Goal: Contribute content

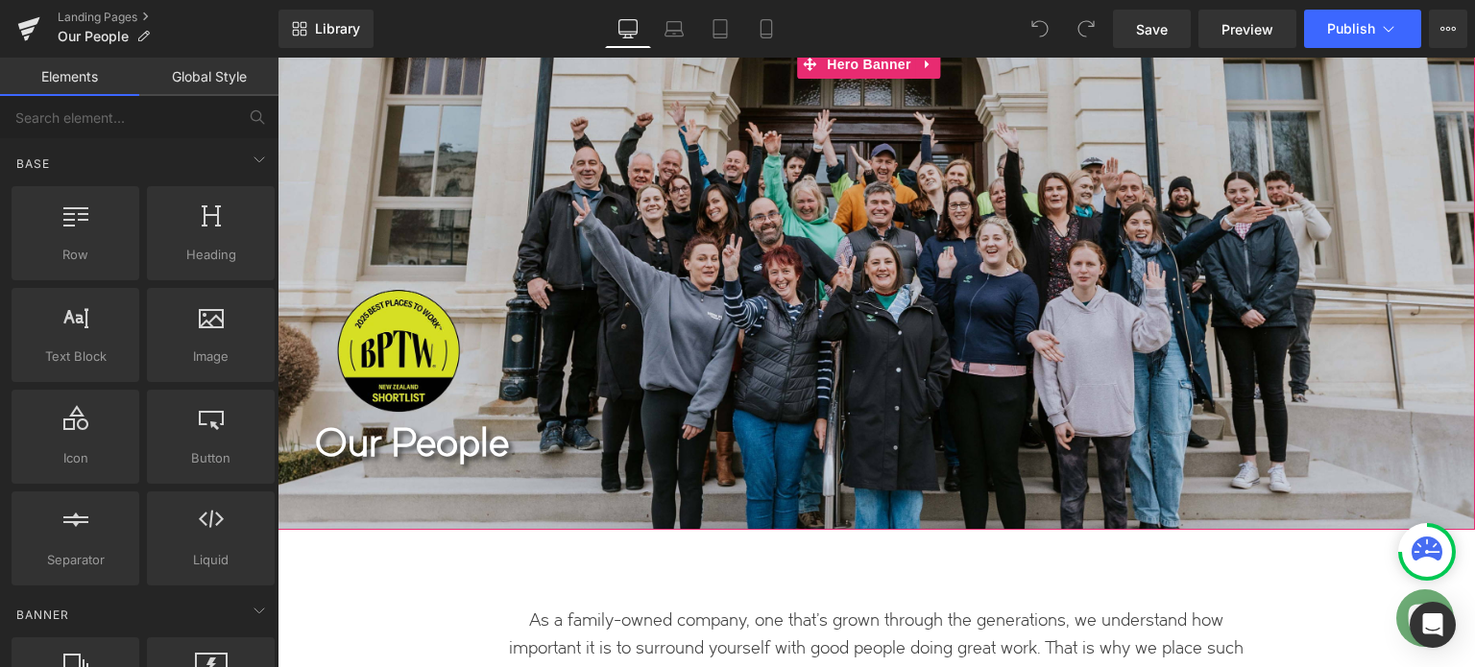
scroll to position [96, 0]
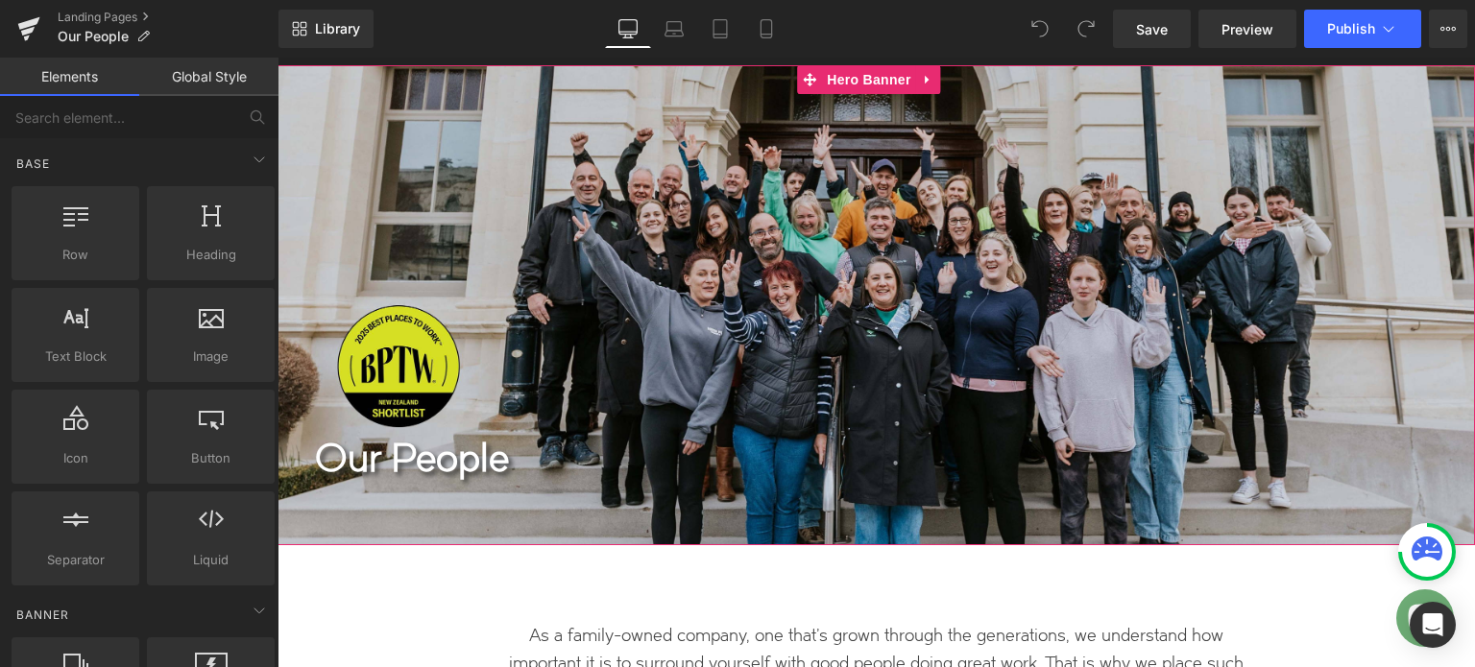
click at [752, 322] on div at bounding box center [877, 305] width 1198 height 480
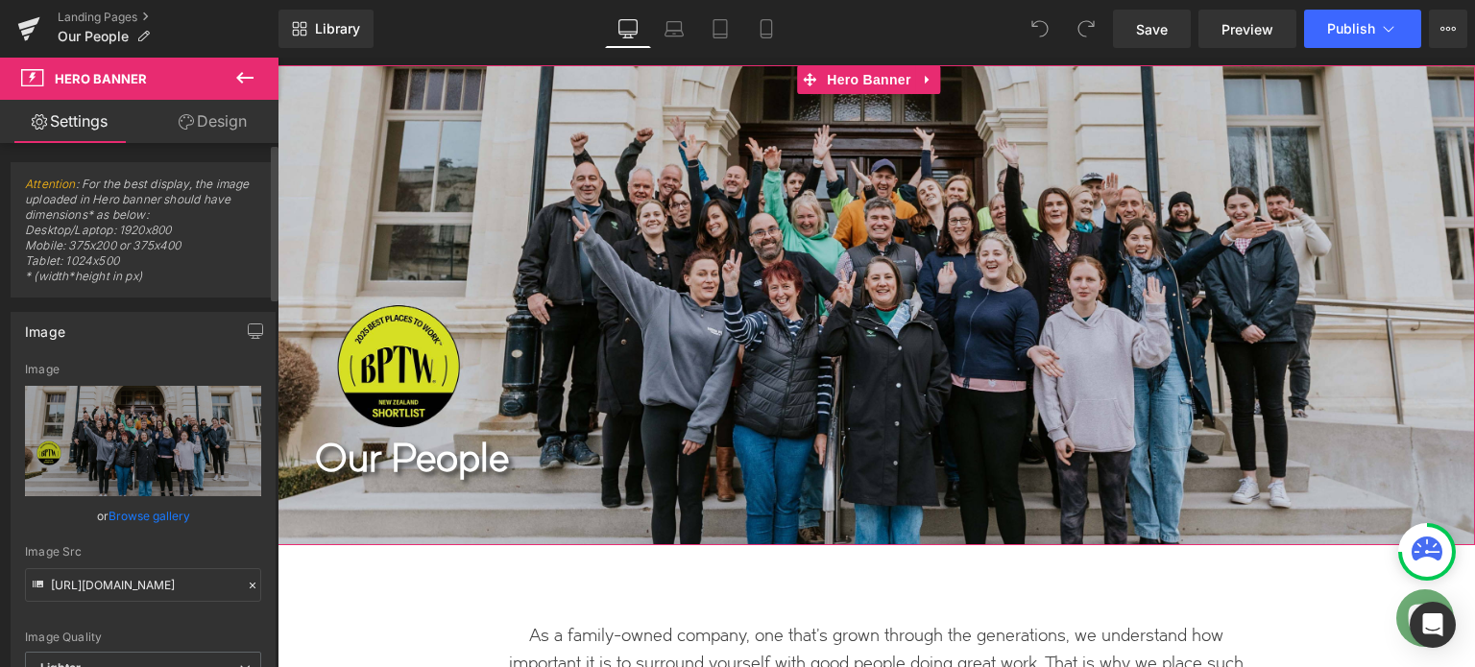
click at [140, 514] on link "Browse gallery" at bounding box center [150, 516] width 82 height 34
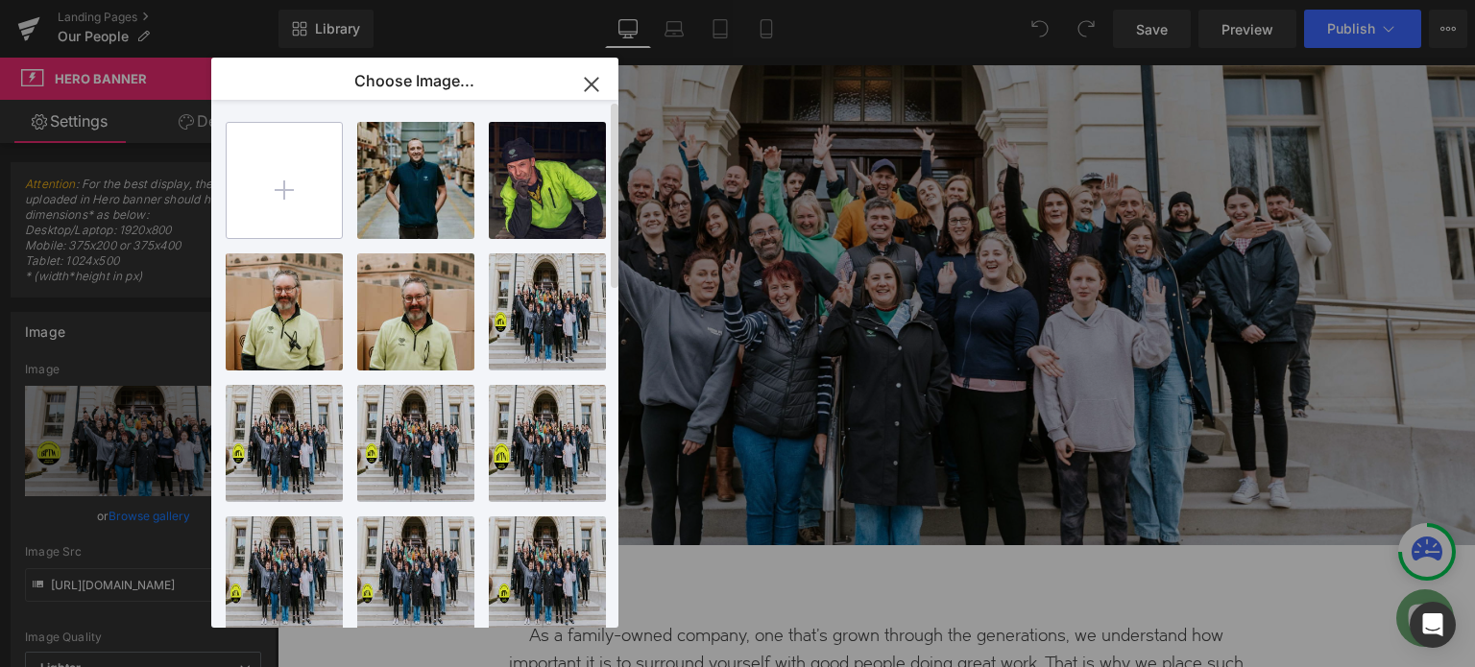
click at [286, 191] on input "file" at bounding box center [284, 180] width 115 height 115
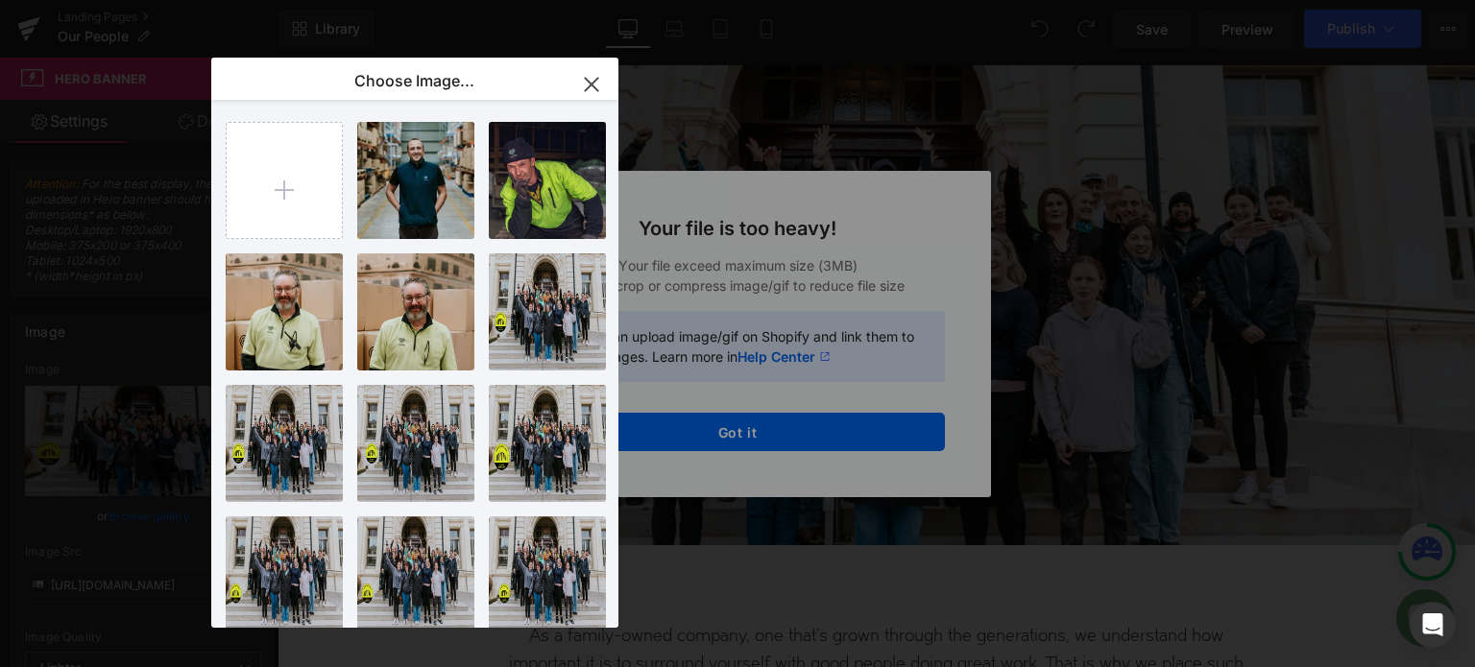
click at [599, 82] on icon "button" at bounding box center [591, 84] width 31 height 31
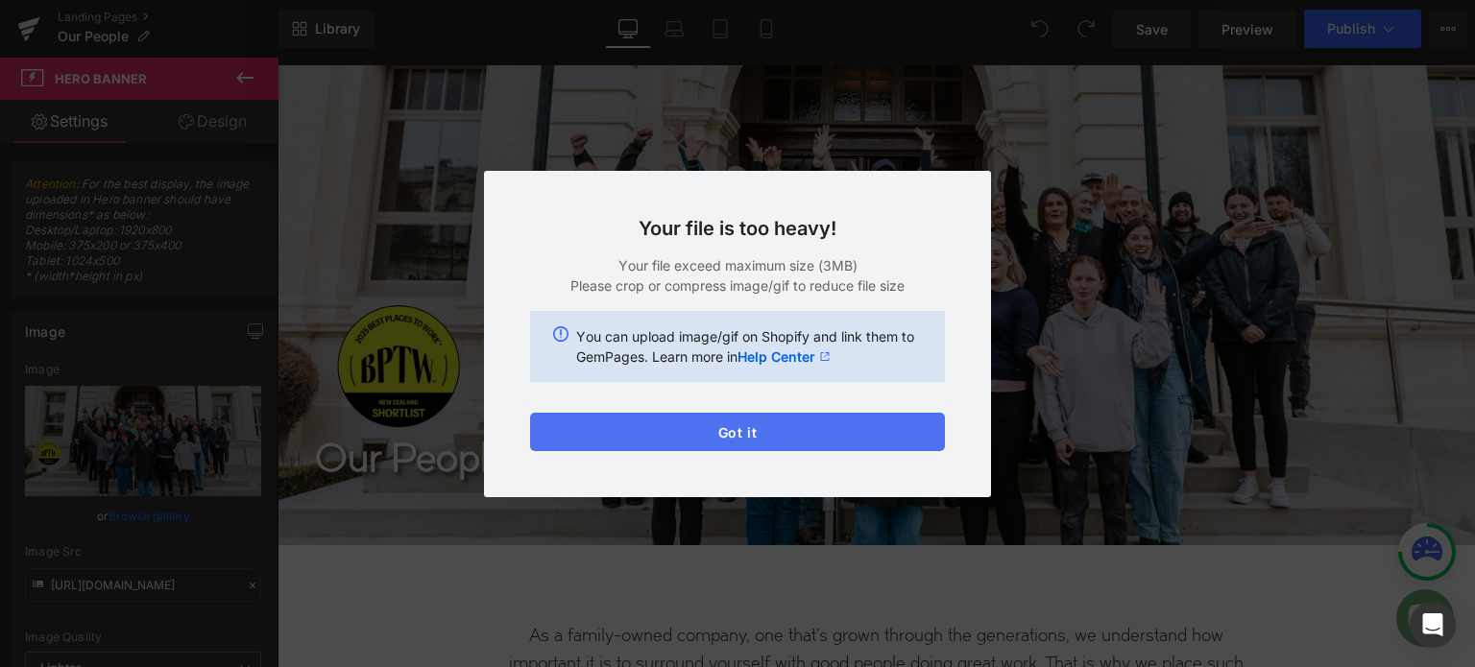
click at [687, 433] on button "Got it" at bounding box center [737, 432] width 415 height 38
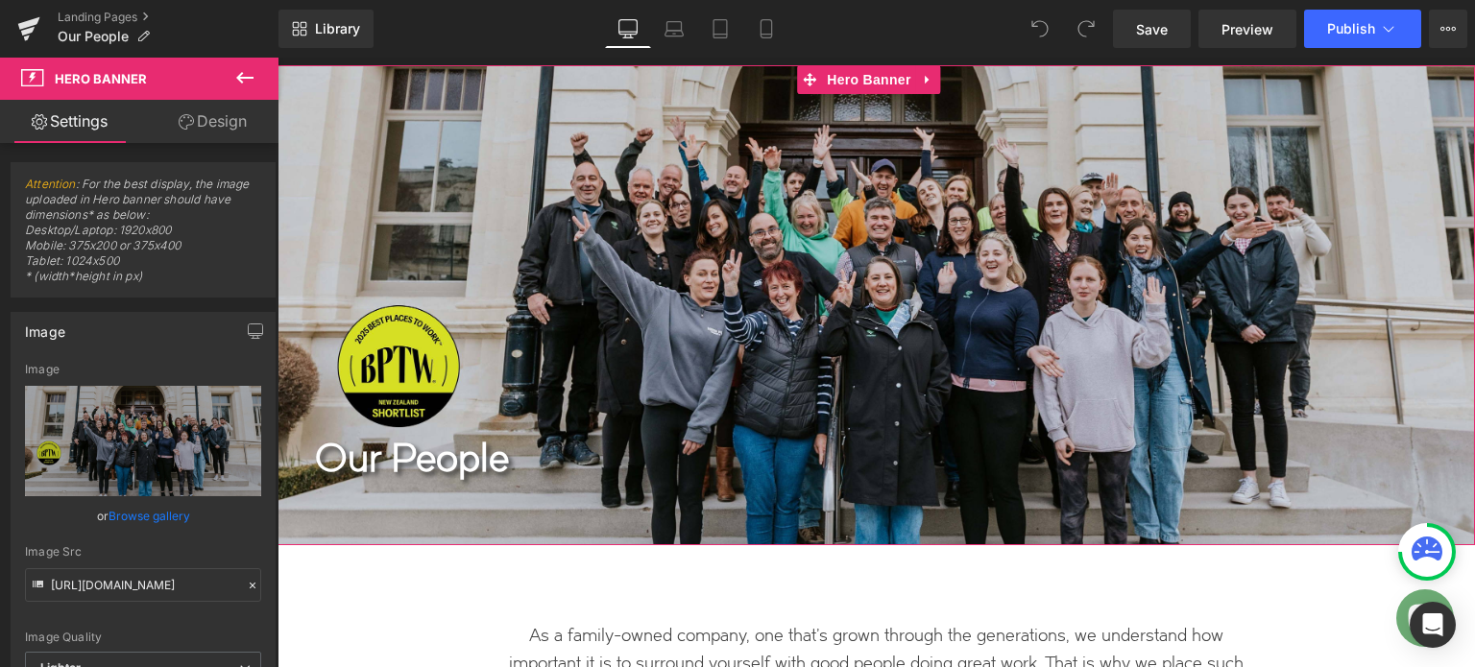
click at [755, 283] on div at bounding box center [877, 305] width 1198 height 480
click at [146, 516] on link "Browse gallery" at bounding box center [150, 516] width 82 height 34
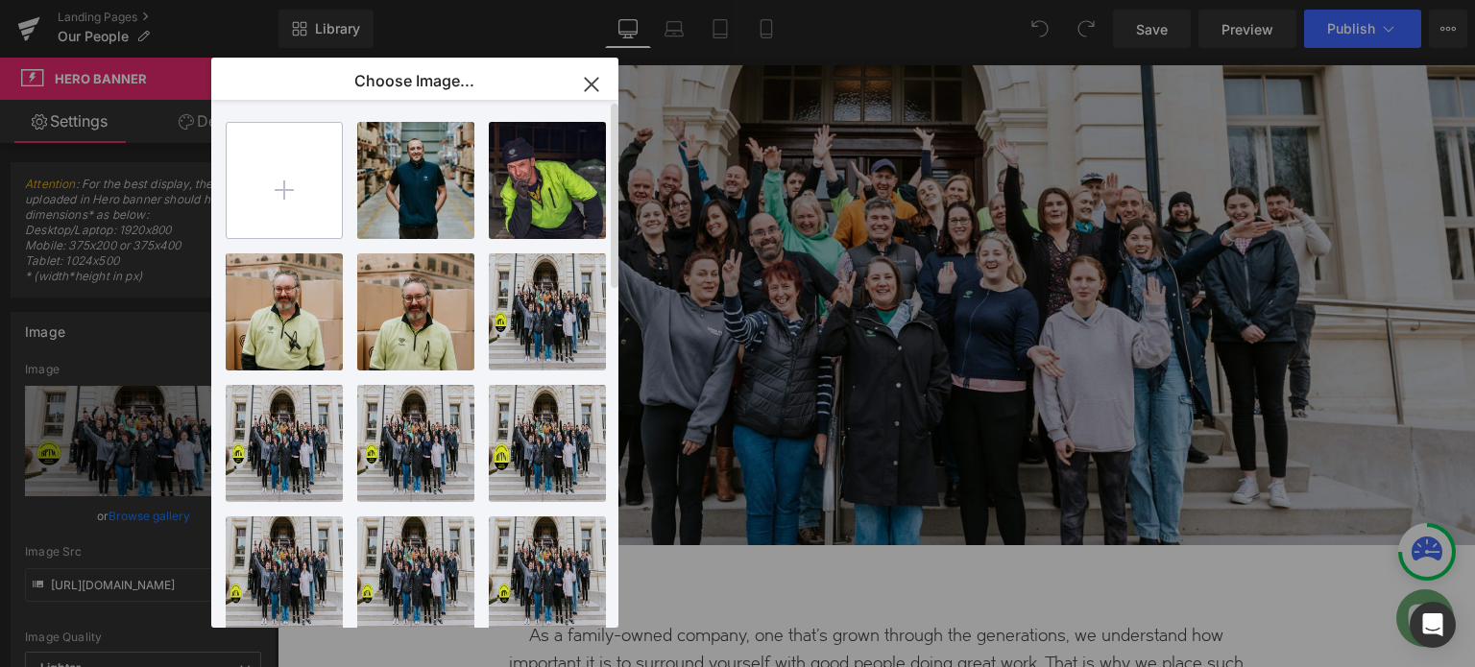
click at [288, 197] on input "file" at bounding box center [284, 180] width 115 height 115
type input "C:\fakepath\Groupshot3.jpg"
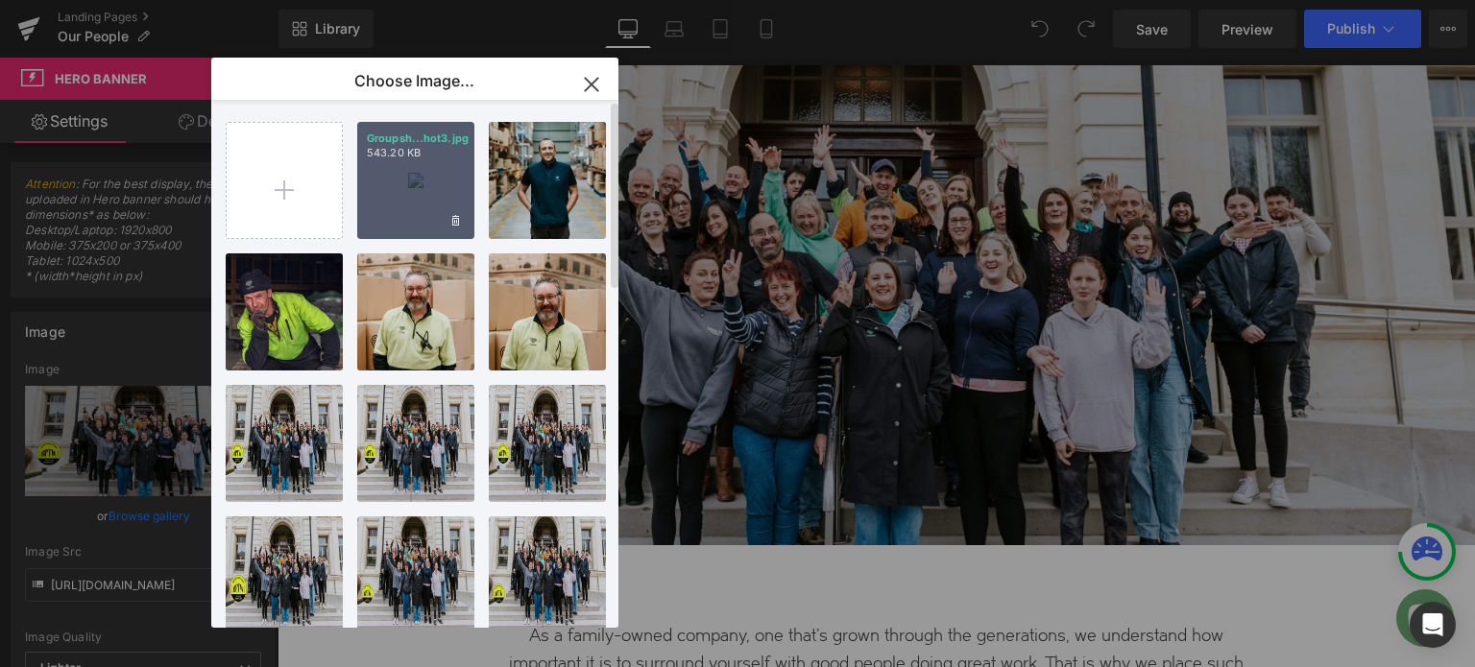
click at [415, 182] on div "Groupsh...hot3.jpg 543.20 KB" at bounding box center [415, 180] width 117 height 117
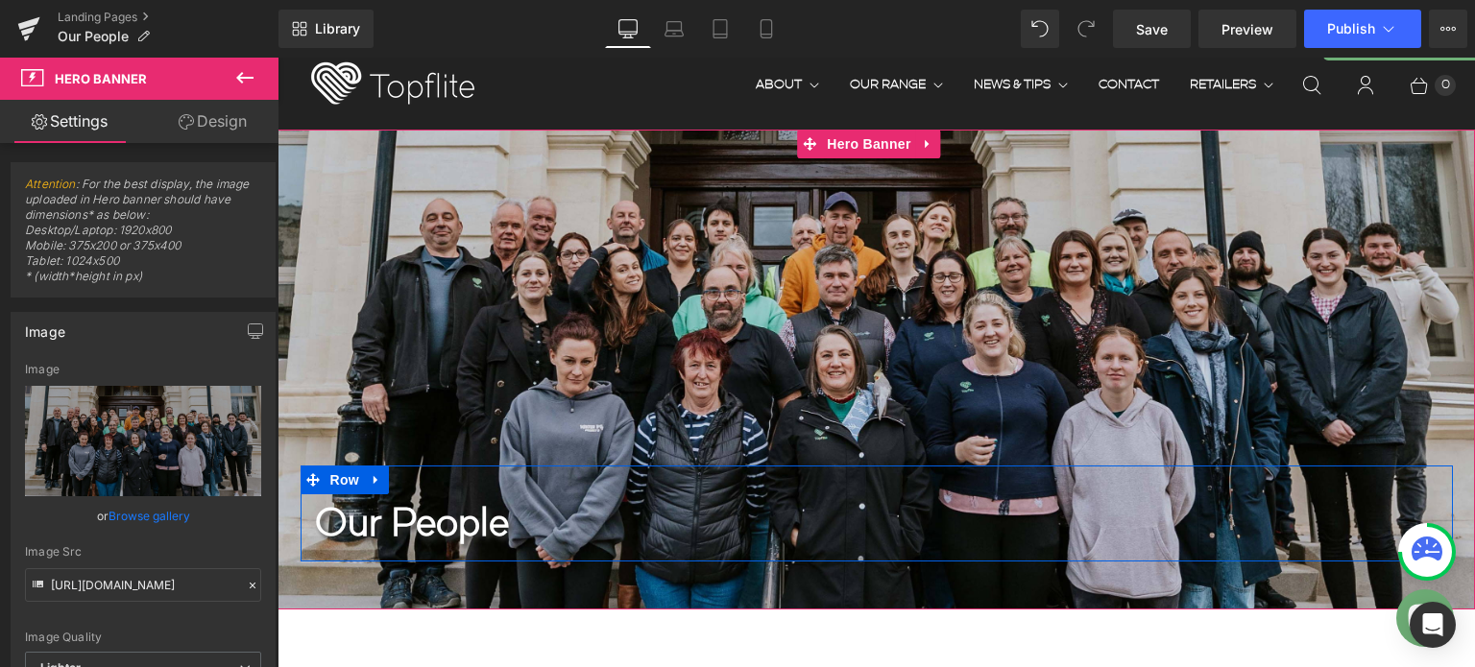
scroll to position [0, 0]
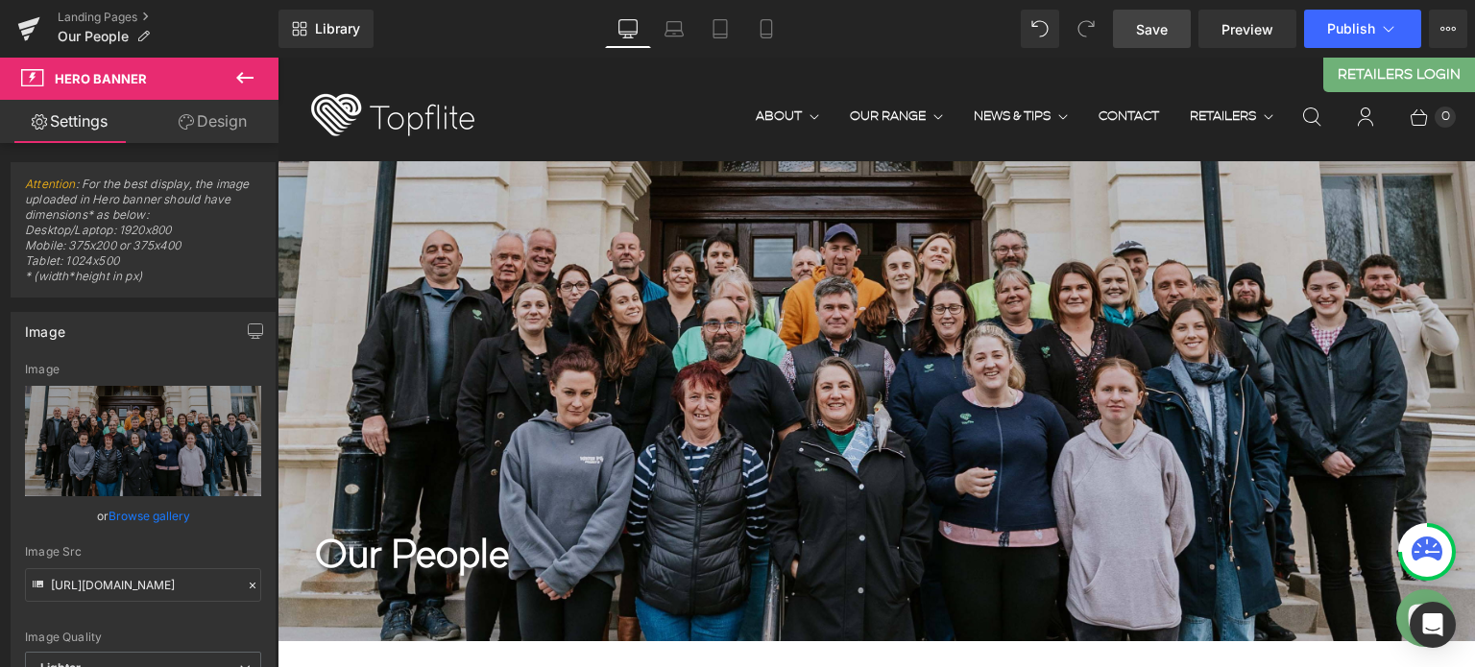
click at [1162, 22] on span "Save" at bounding box center [1152, 29] width 32 height 20
click at [1364, 30] on span "Publish" at bounding box center [1351, 28] width 48 height 15
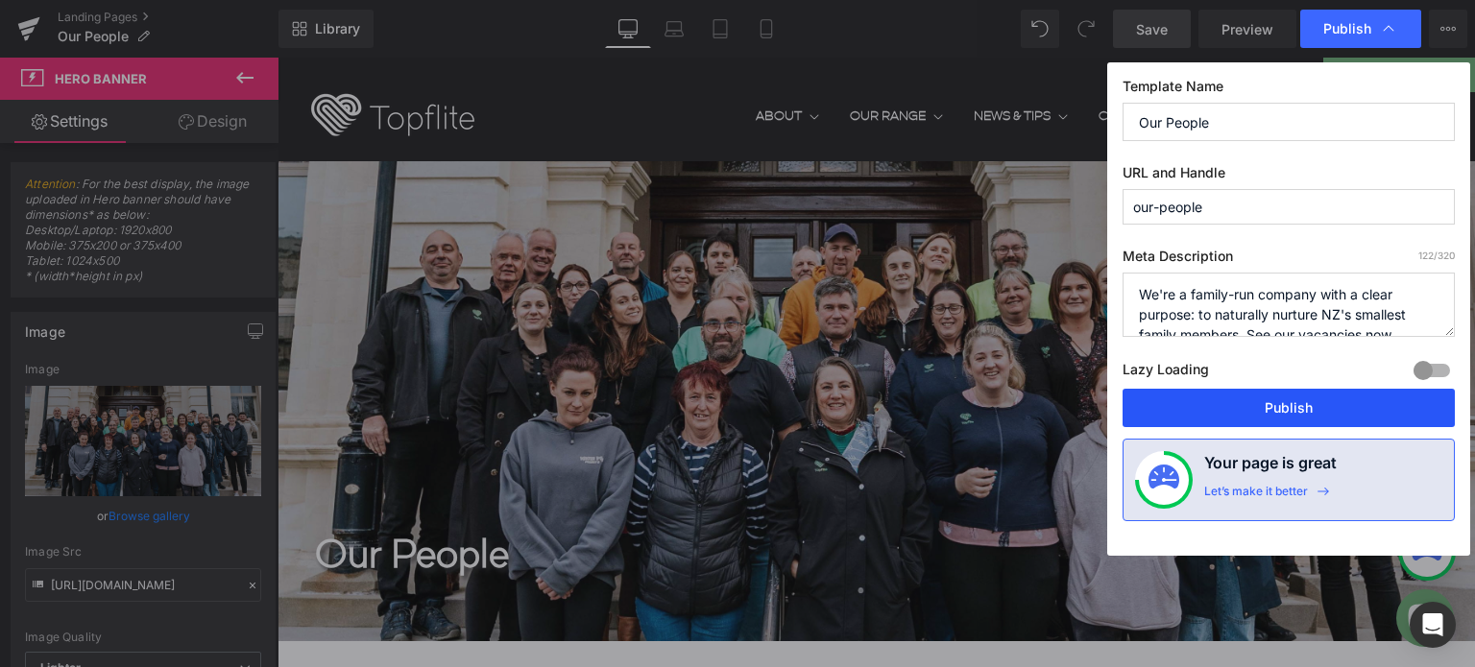
click at [1278, 407] on button "Publish" at bounding box center [1289, 408] width 332 height 38
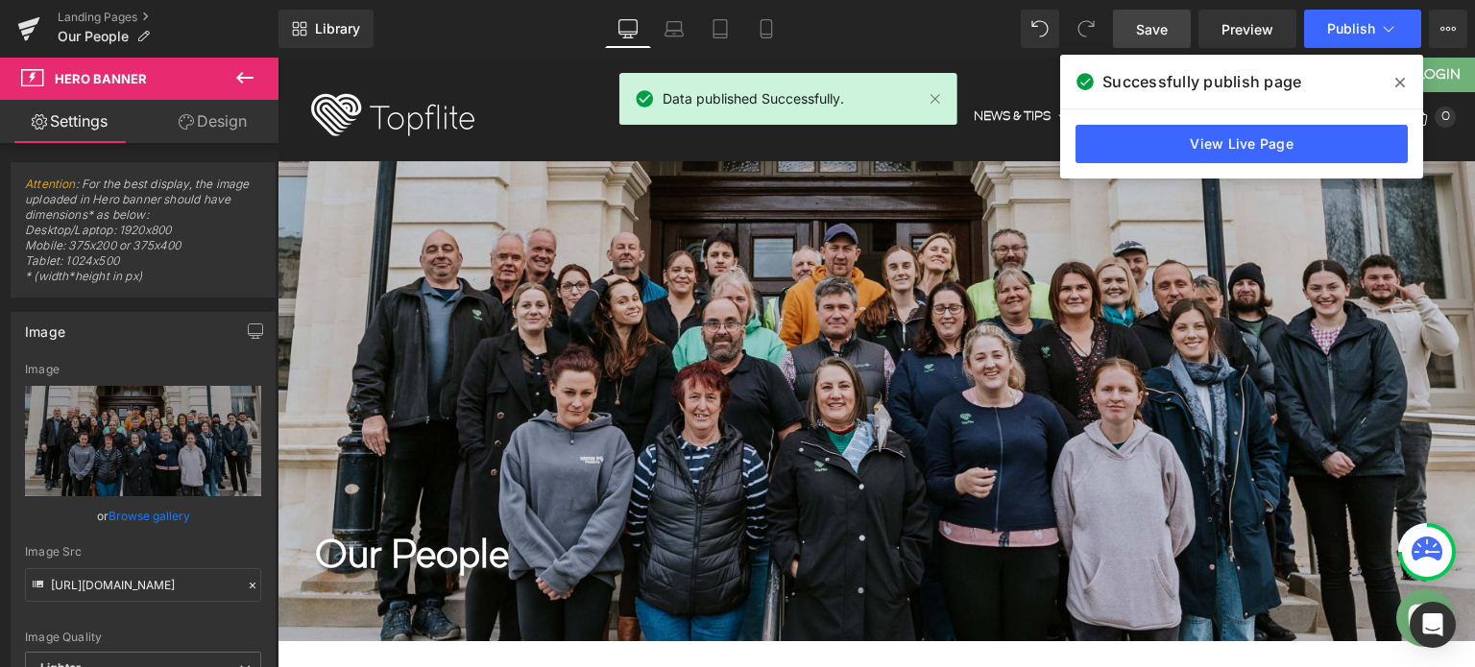
click at [1400, 78] on icon at bounding box center [1400, 82] width 10 height 15
